Goal: Task Accomplishment & Management: Complete application form

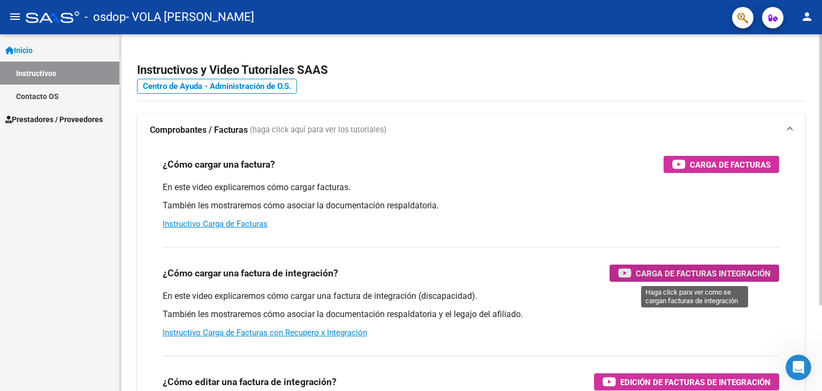
click at [647, 272] on span "Carga de Facturas Integración" at bounding box center [703, 272] width 135 height 13
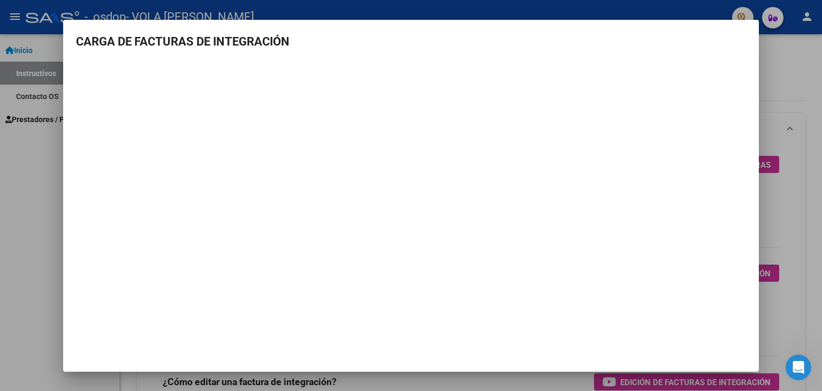
click at [791, 65] on div at bounding box center [411, 195] width 822 height 391
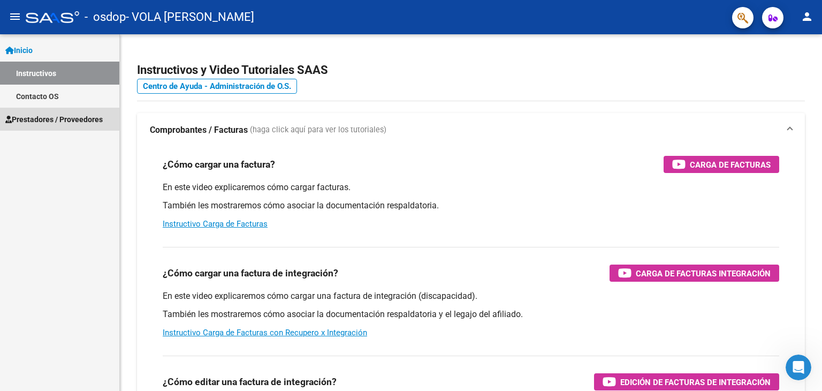
click at [75, 116] on span "Prestadores / Proveedores" at bounding box center [53, 119] width 97 height 12
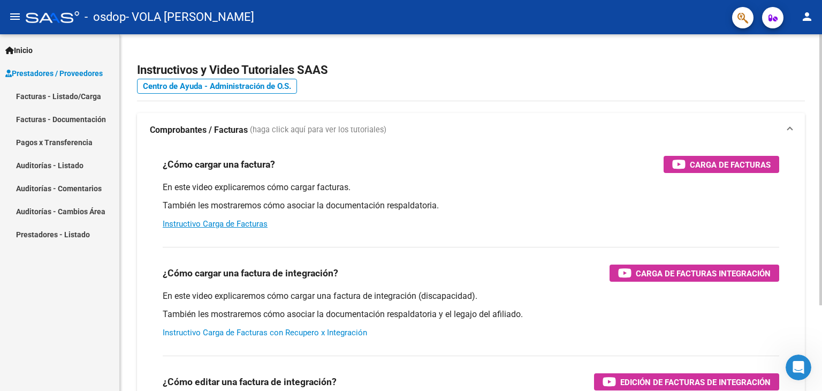
click at [263, 331] on link "Instructivo Carga de Facturas con Recupero x Integración" at bounding box center [265, 332] width 204 height 10
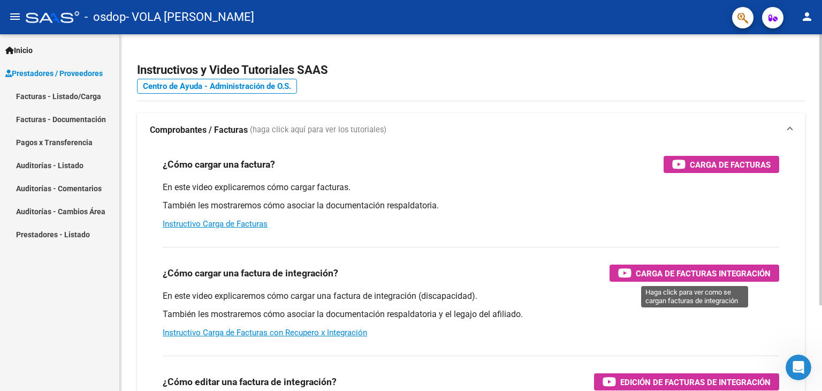
click at [701, 275] on span "Carga de Facturas Integración" at bounding box center [703, 272] width 135 height 13
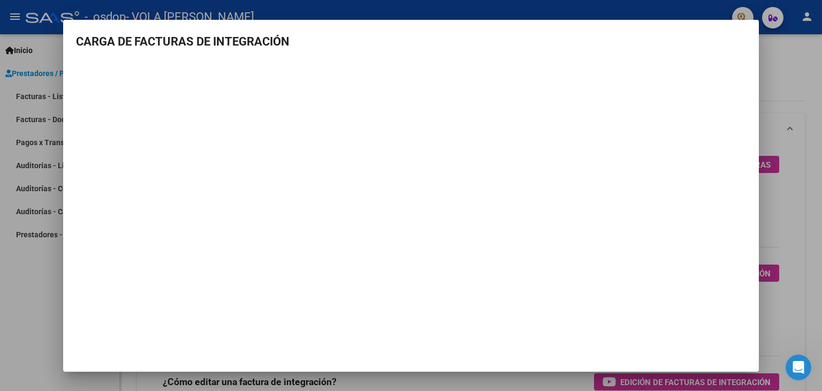
click at [26, 352] on div at bounding box center [411, 195] width 822 height 391
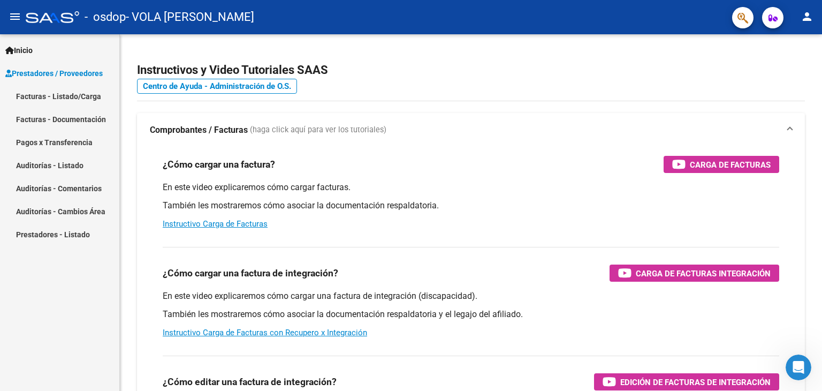
click at [45, 100] on link "Facturas - Listado/Carga" at bounding box center [59, 96] width 119 height 23
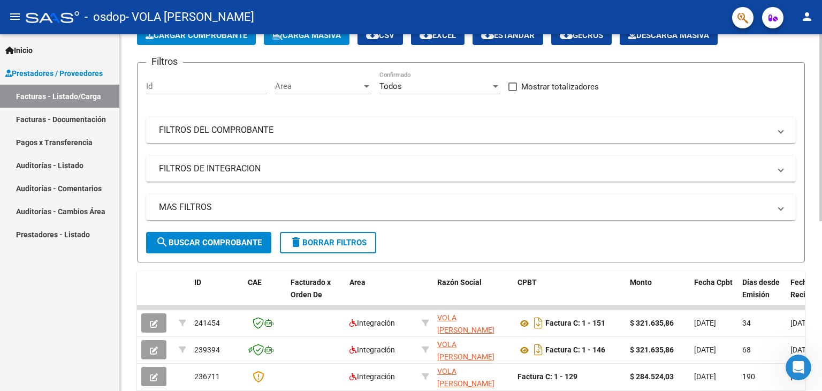
scroll to position [60, 0]
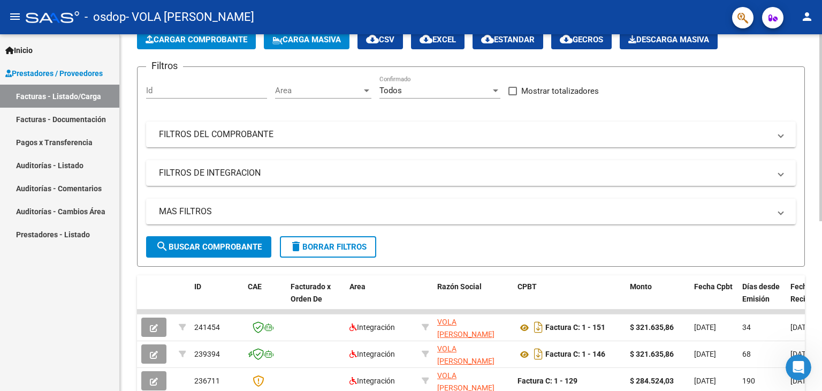
click at [812, 121] on div "Video tutorial PRESTADORES -> Listado de CPBTs Emitidos por Prestadores / Prove…" at bounding box center [472, 310] width 705 height 672
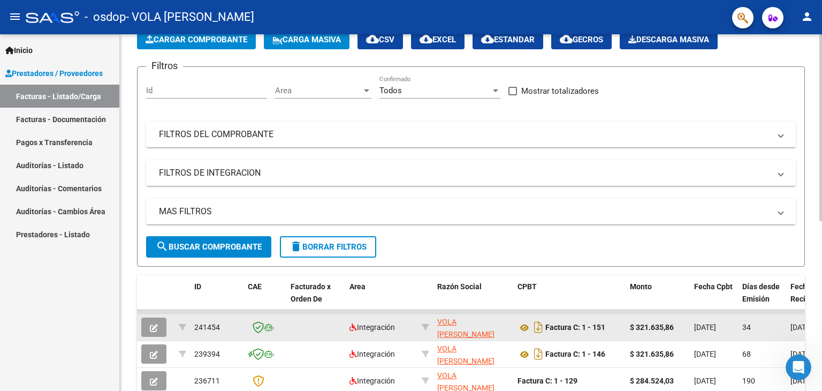
drag, startPoint x: 331, startPoint y: 309, endPoint x: 581, endPoint y: 313, distance: 249.9
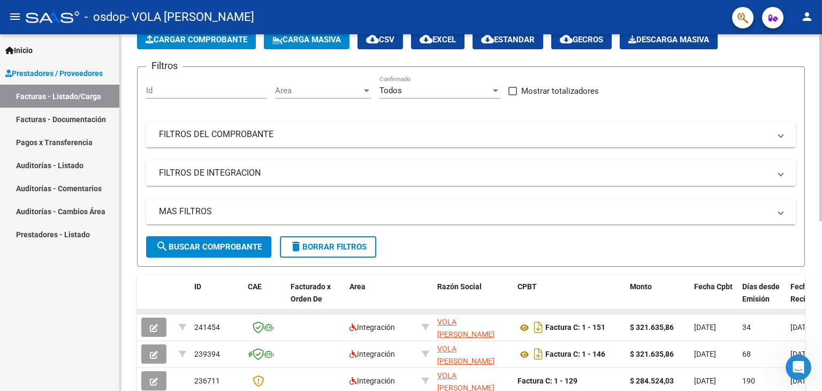
drag, startPoint x: 578, startPoint y: 308, endPoint x: 649, endPoint y: 311, distance: 71.2
drag, startPoint x: 730, startPoint y: 311, endPoint x: 684, endPoint y: 311, distance: 45.5
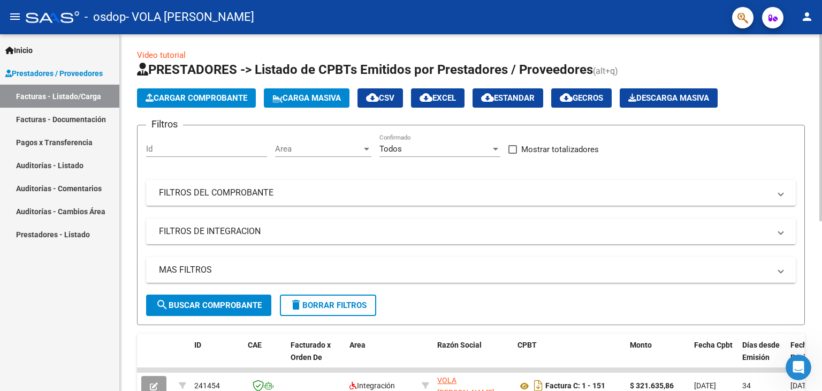
scroll to position [0, 0]
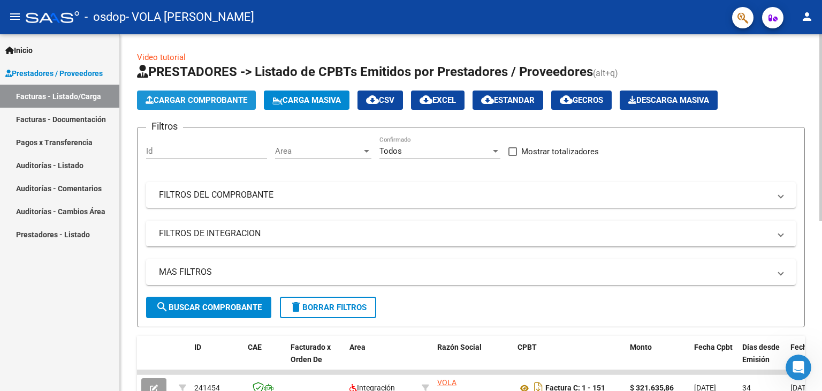
click at [238, 95] on span "Cargar Comprobante" at bounding box center [197, 100] width 102 height 10
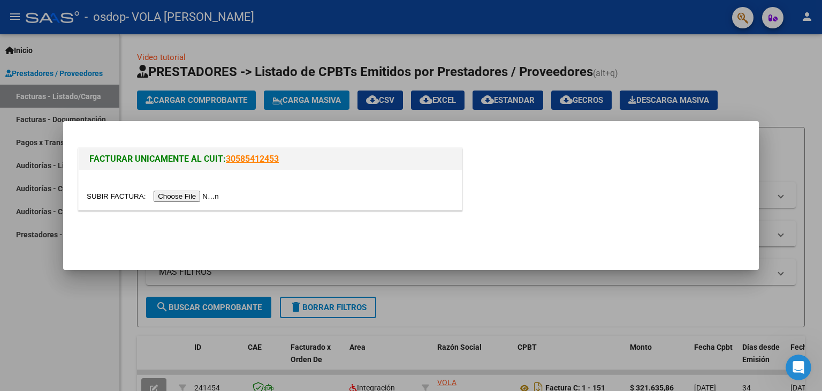
click at [202, 198] on input "file" at bounding box center [154, 195] width 135 height 11
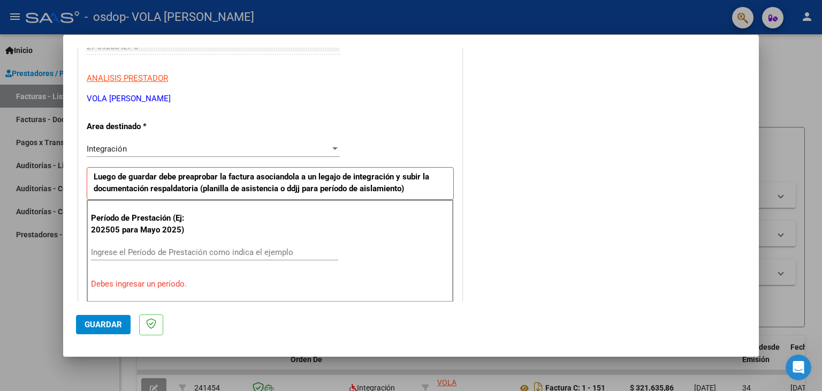
scroll to position [160, 0]
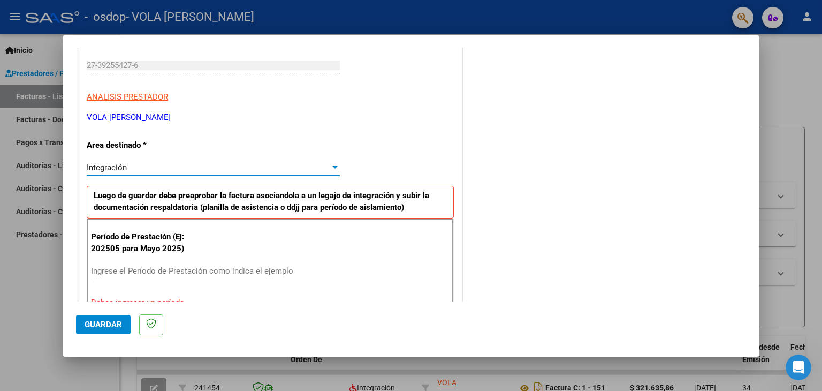
click at [291, 165] on div "Integración" at bounding box center [208, 168] width 243 height 10
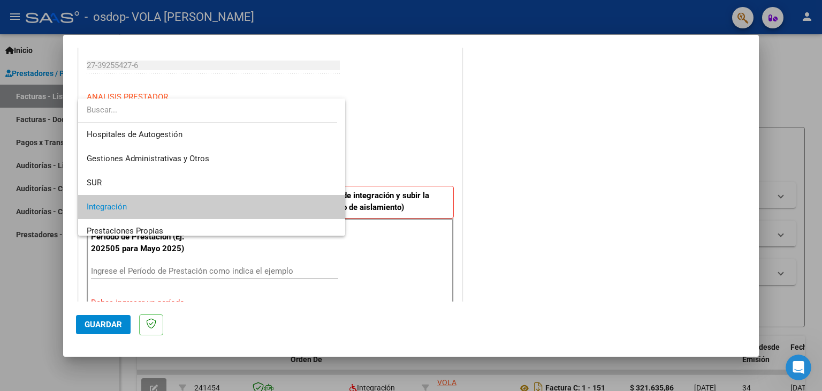
scroll to position [40, 0]
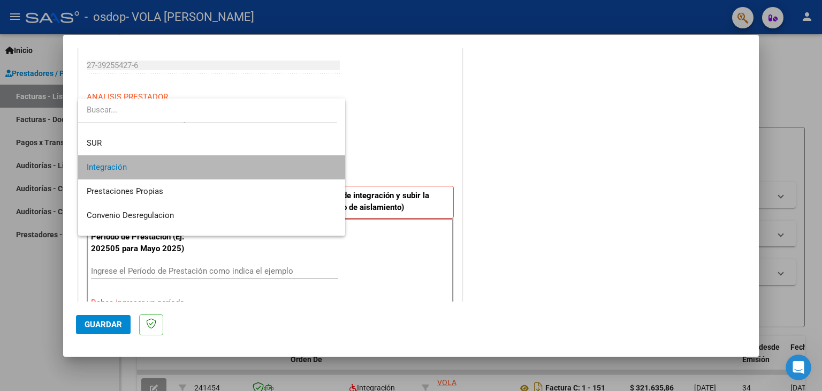
click at [291, 165] on span "Integración" at bounding box center [212, 167] width 250 height 24
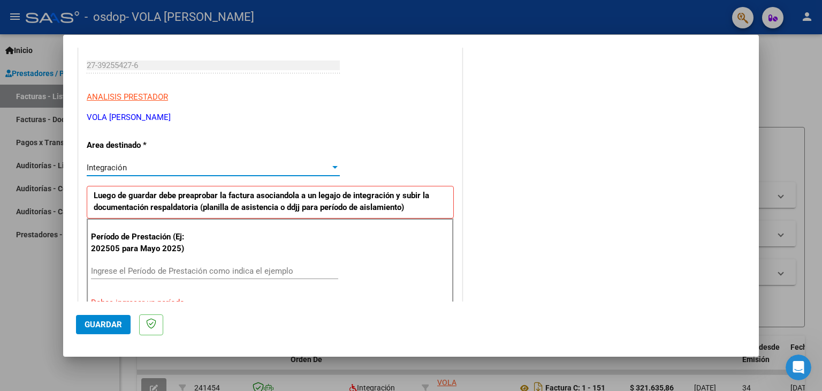
scroll to position [214, 0]
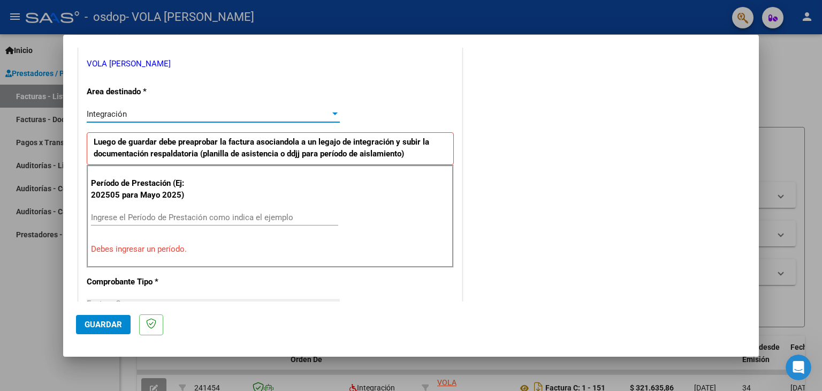
click at [139, 216] on input "Ingrese el Período de Prestación como indica el ejemplo" at bounding box center [214, 217] width 247 height 10
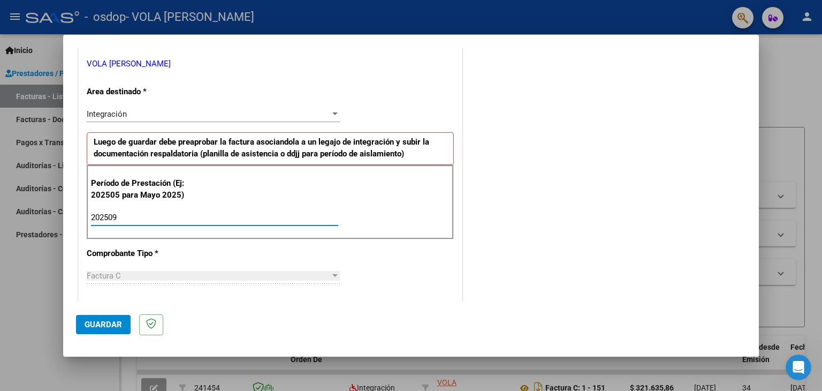
type input "202509"
click at [312, 203] on div "Período de Prestación (Ej: 202505 para Mayo 2025) 202509 Ingrese el Período de …" at bounding box center [270, 202] width 367 height 75
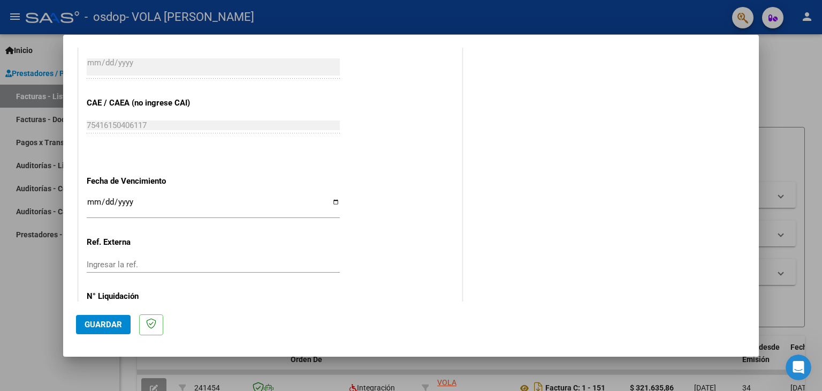
scroll to position [686, 0]
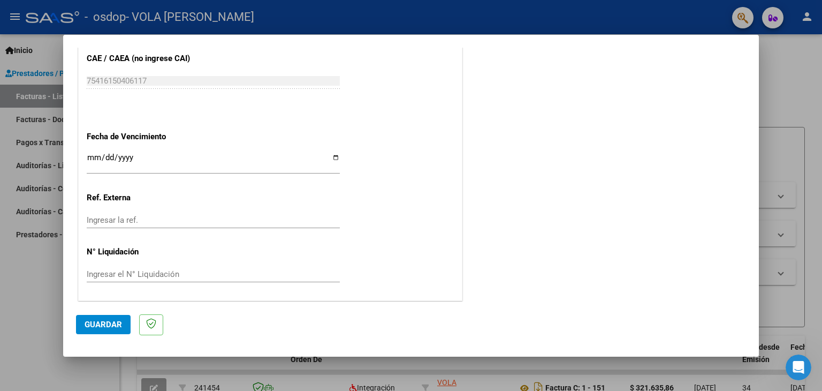
click at [103, 330] on button "Guardar" at bounding box center [103, 324] width 55 height 19
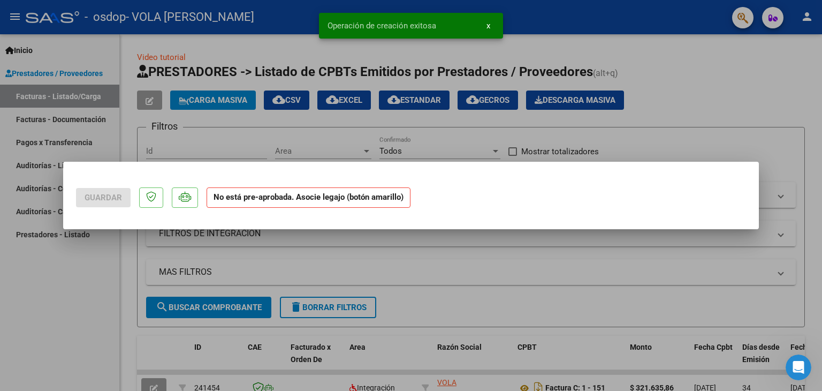
scroll to position [0, 0]
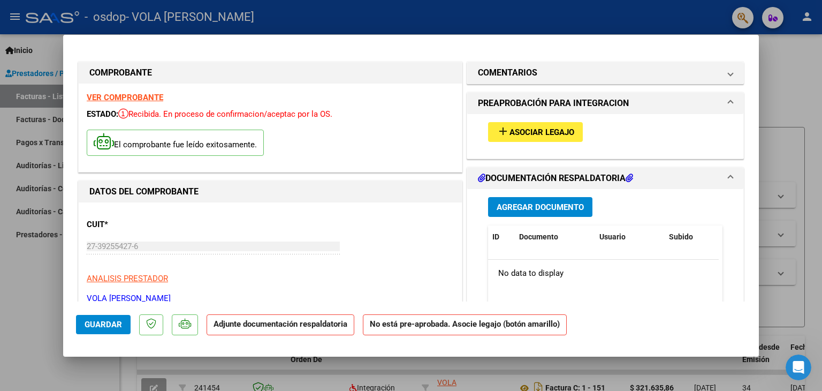
click at [556, 134] on span "Asociar Legajo" at bounding box center [541, 132] width 65 height 10
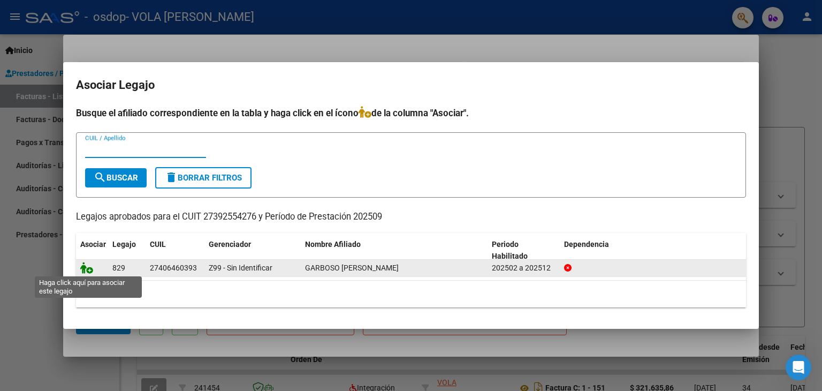
click at [86, 268] on icon at bounding box center [86, 268] width 13 height 12
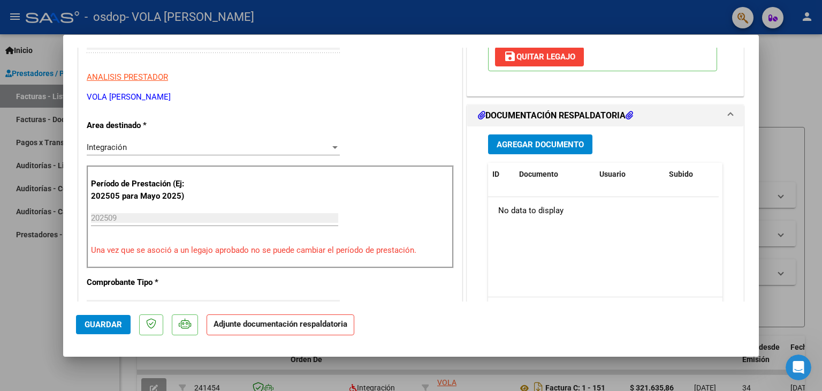
scroll to position [214, 0]
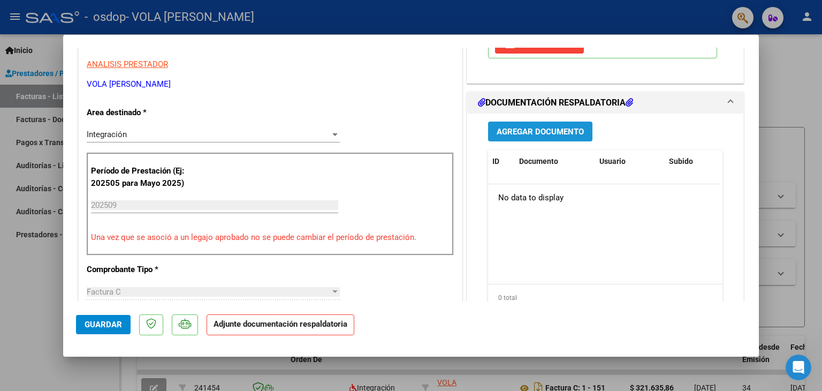
click at [538, 131] on span "Agregar Documento" at bounding box center [539, 132] width 87 height 10
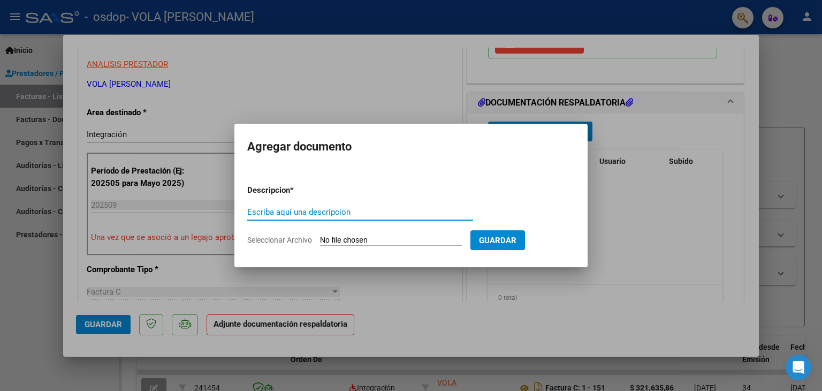
click at [349, 215] on input "Escriba aquí una descripcion" at bounding box center [360, 212] width 226 height 10
type input "planilla de asistencia"
click at [515, 242] on span "Guardar" at bounding box center [497, 240] width 37 height 10
click at [332, 239] on input "Seleccionar Archivo" at bounding box center [391, 240] width 142 height 10
type input "C:\fakepath\asistencia [PERSON_NAME]-[DATE].pdf"
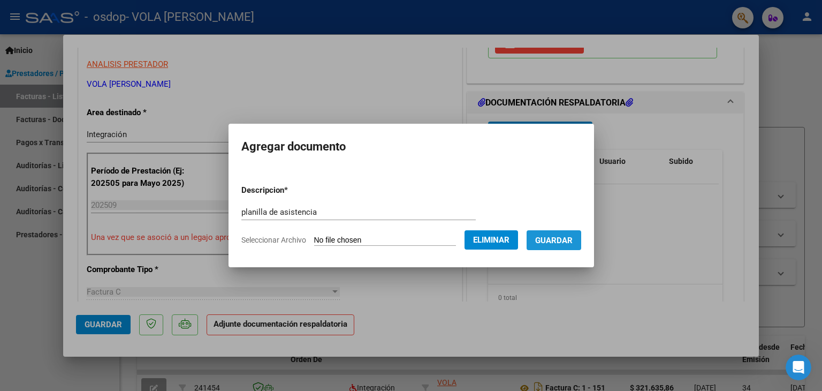
click at [570, 238] on span "Guardar" at bounding box center [553, 240] width 37 height 10
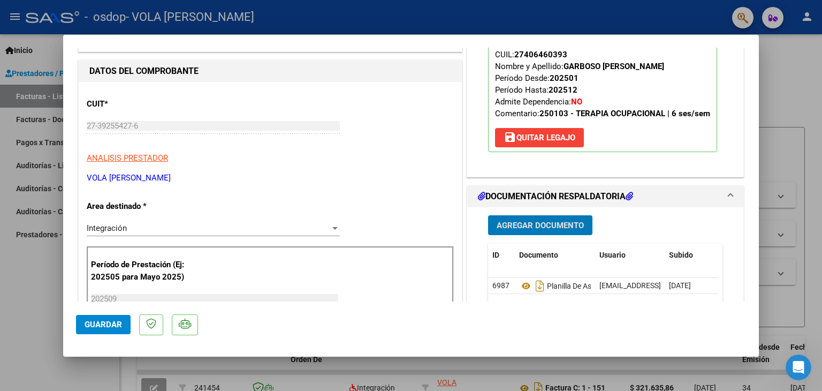
scroll to position [160, 0]
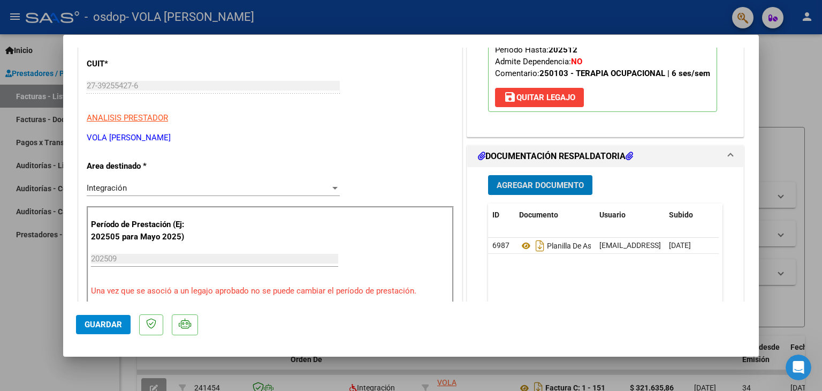
click at [653, 197] on div "Agregar Documento ID Documento Usuario Subido Acción 6987 Planilla De Asistenci…" at bounding box center [605, 273] width 250 height 213
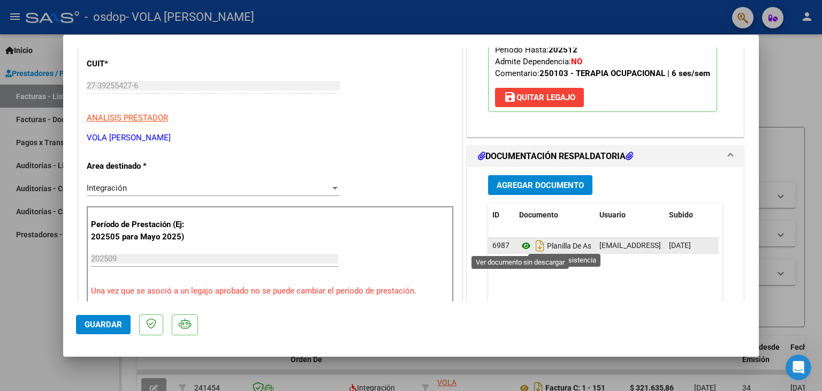
click at [519, 247] on icon at bounding box center [526, 245] width 14 height 13
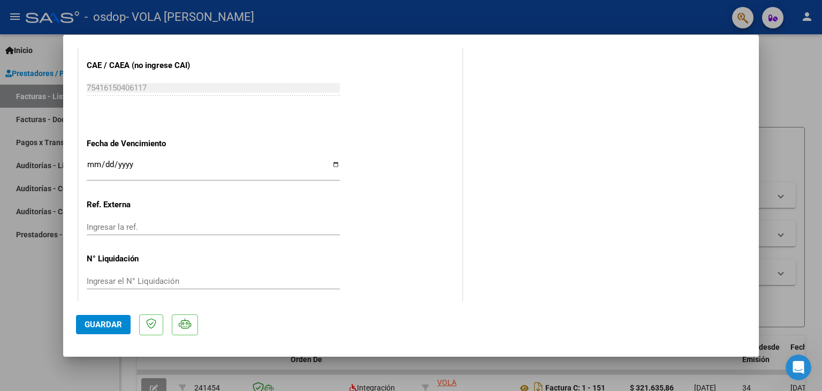
scroll to position [702, 0]
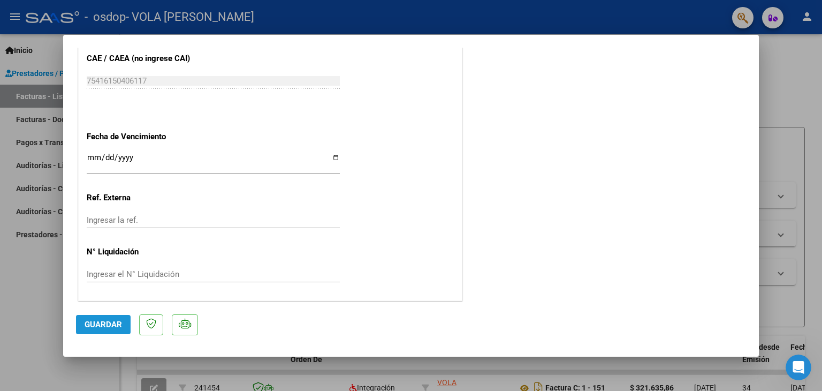
click at [114, 321] on span "Guardar" at bounding box center [103, 324] width 37 height 10
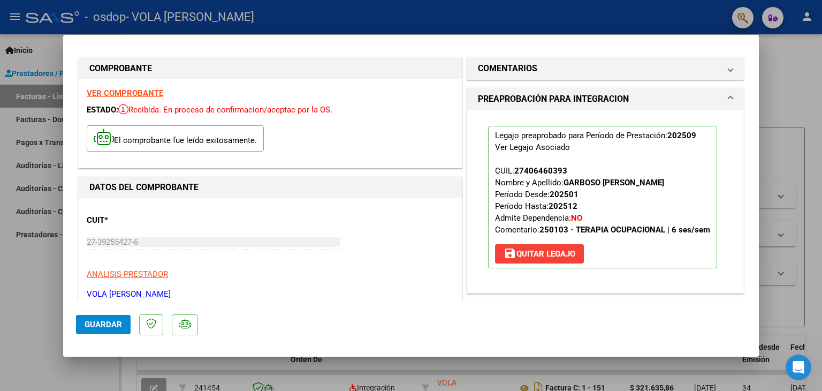
scroll to position [0, 0]
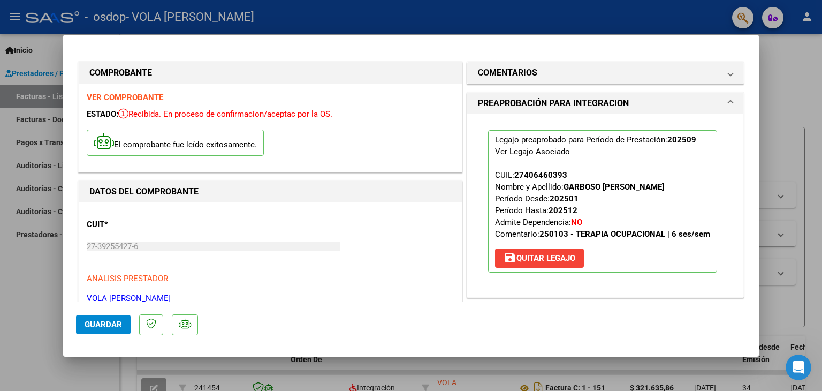
click at [782, 96] on div at bounding box center [411, 195] width 822 height 391
type input "$ 0,00"
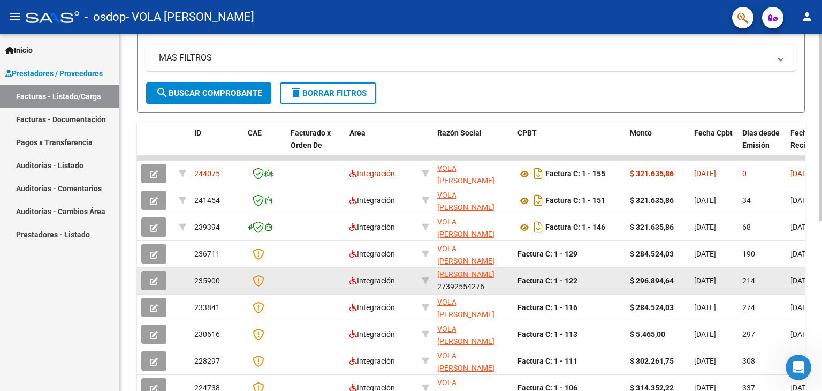
scroll to position [160, 0]
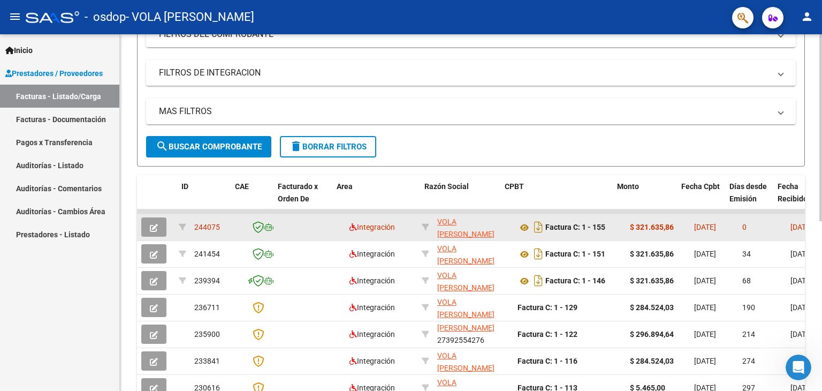
drag, startPoint x: 756, startPoint y: 215, endPoint x: 798, endPoint y: 215, distance: 41.2
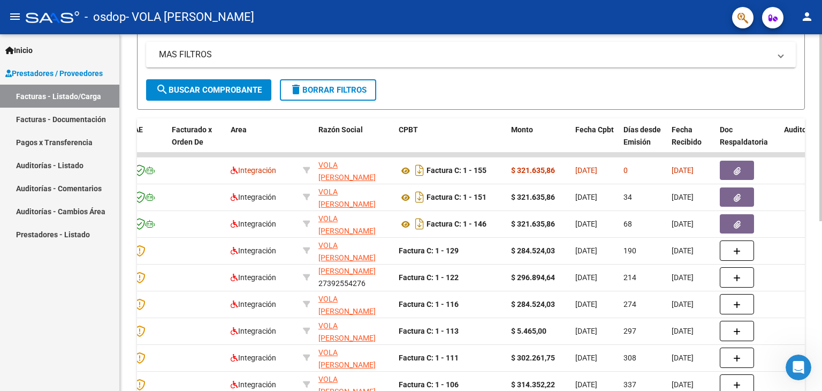
scroll to position [216, 0]
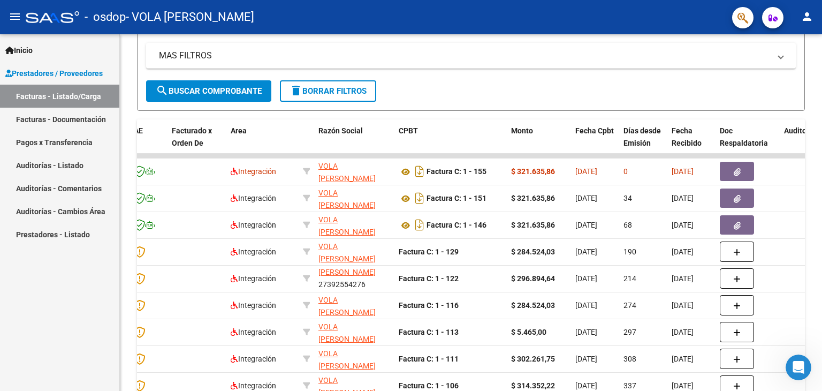
click at [56, 121] on link "Facturas - Documentación" at bounding box center [59, 119] width 119 height 23
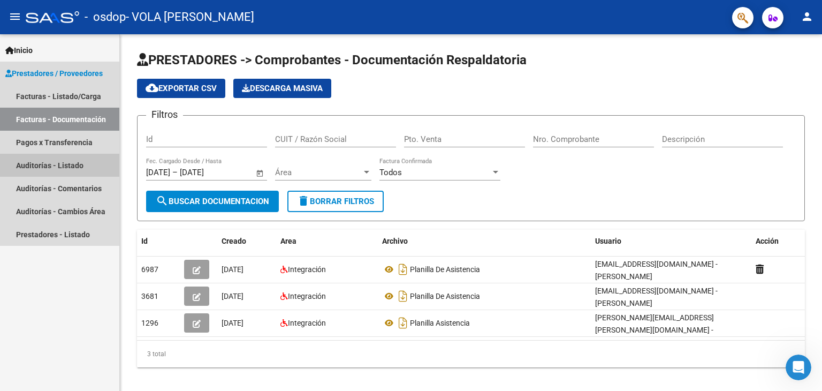
click at [33, 169] on link "Auditorías - Listado" at bounding box center [59, 165] width 119 height 23
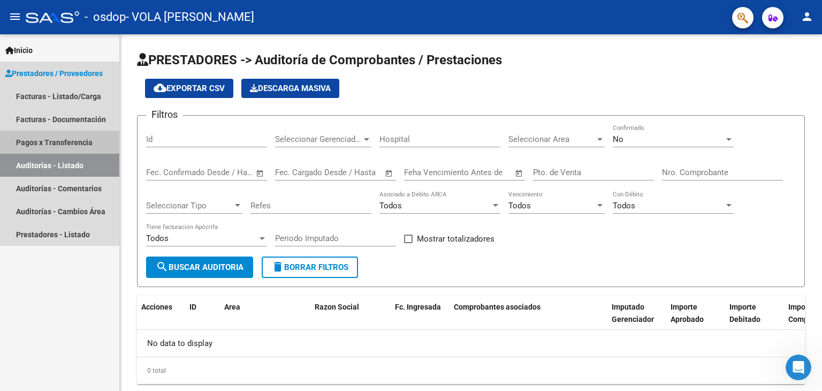
click at [39, 141] on link "Pagos x Transferencia" at bounding box center [59, 142] width 119 height 23
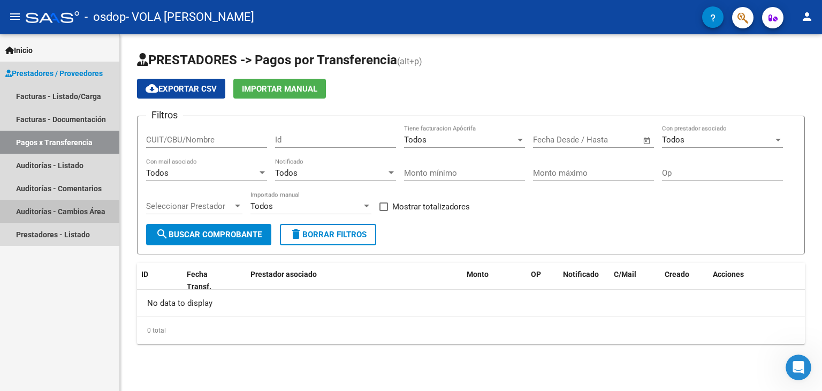
click at [47, 213] on link "Auditorías - Cambios Área" at bounding box center [59, 211] width 119 height 23
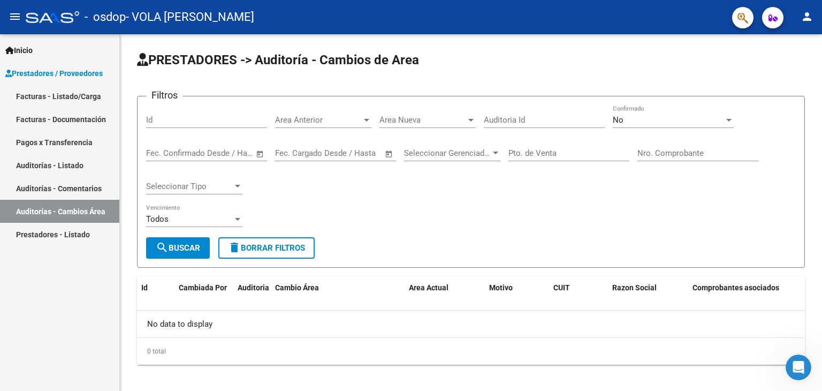
click at [49, 236] on link "Prestadores - Listado" at bounding box center [59, 234] width 119 height 23
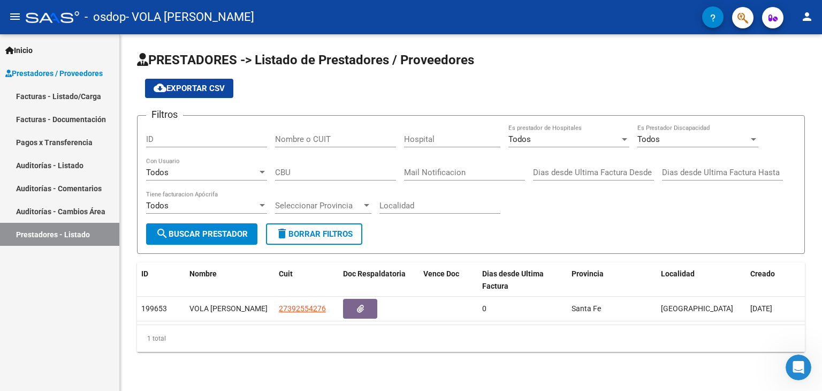
click at [86, 67] on link "Prestadores / Proveedores" at bounding box center [59, 73] width 119 height 23
